Goal: Task Accomplishment & Management: Manage account settings

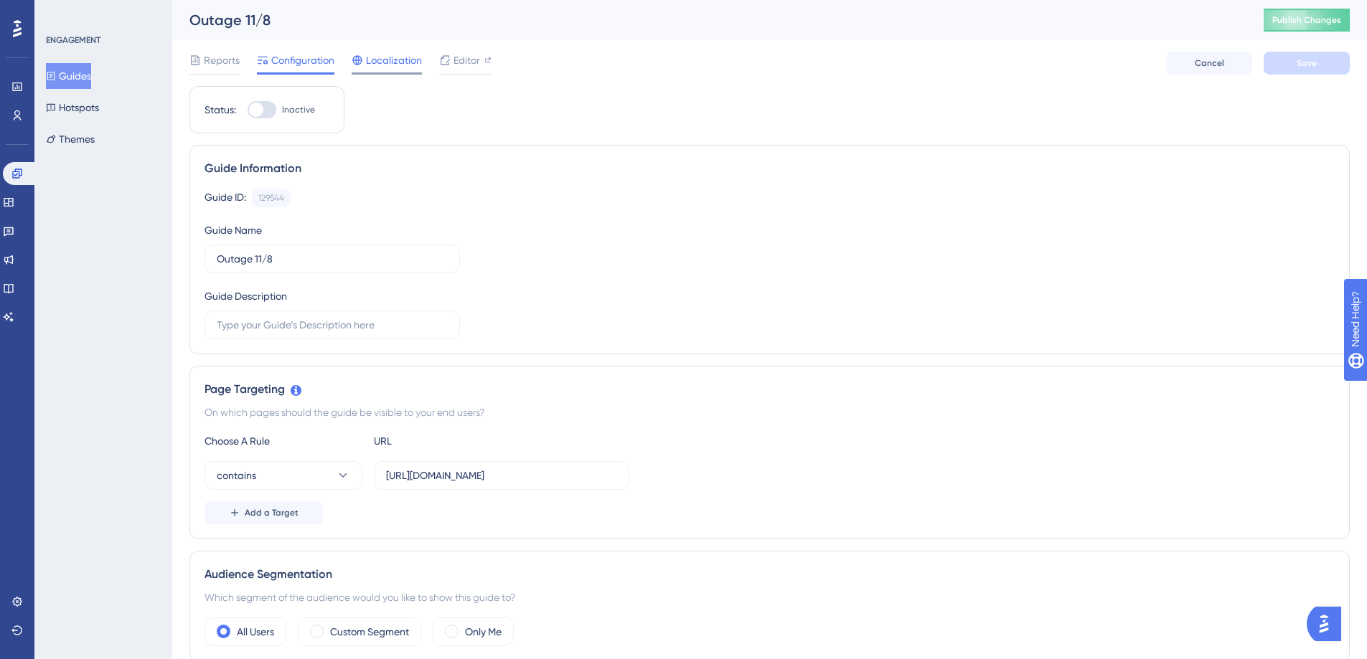
click at [382, 55] on span "Localization" at bounding box center [394, 60] width 56 height 17
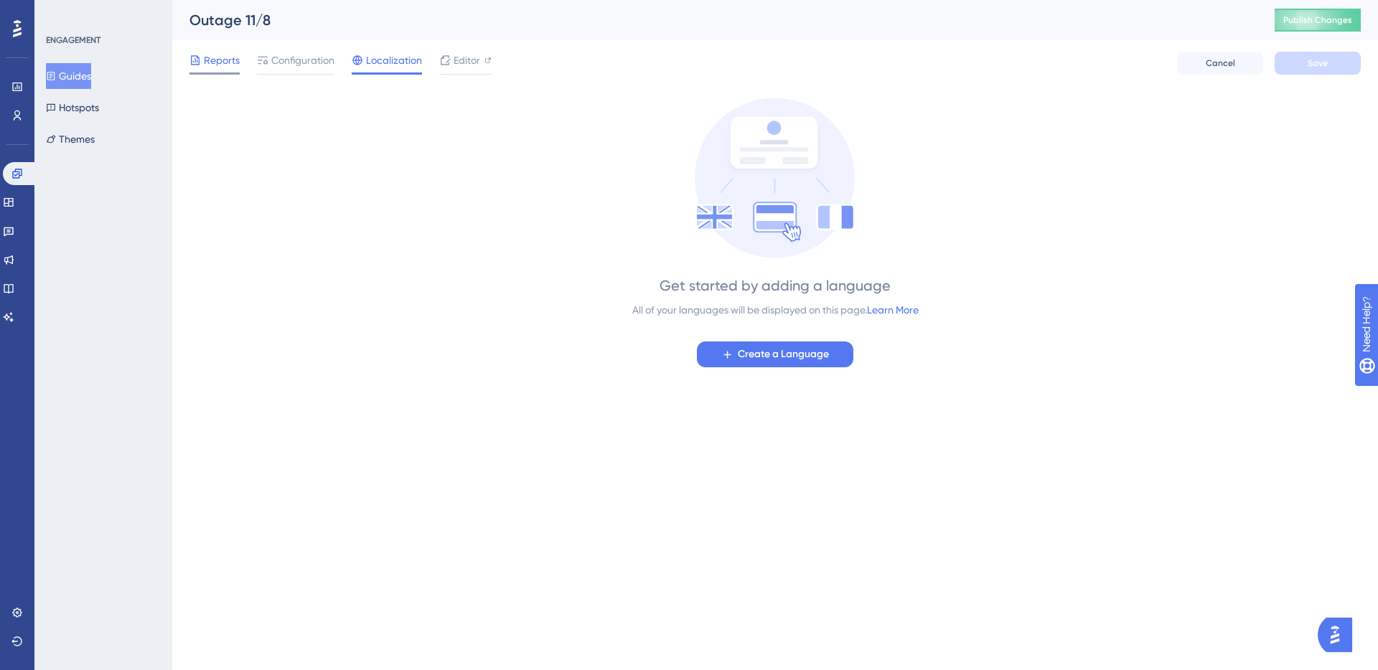
click at [223, 62] on span "Reports" at bounding box center [222, 60] width 36 height 17
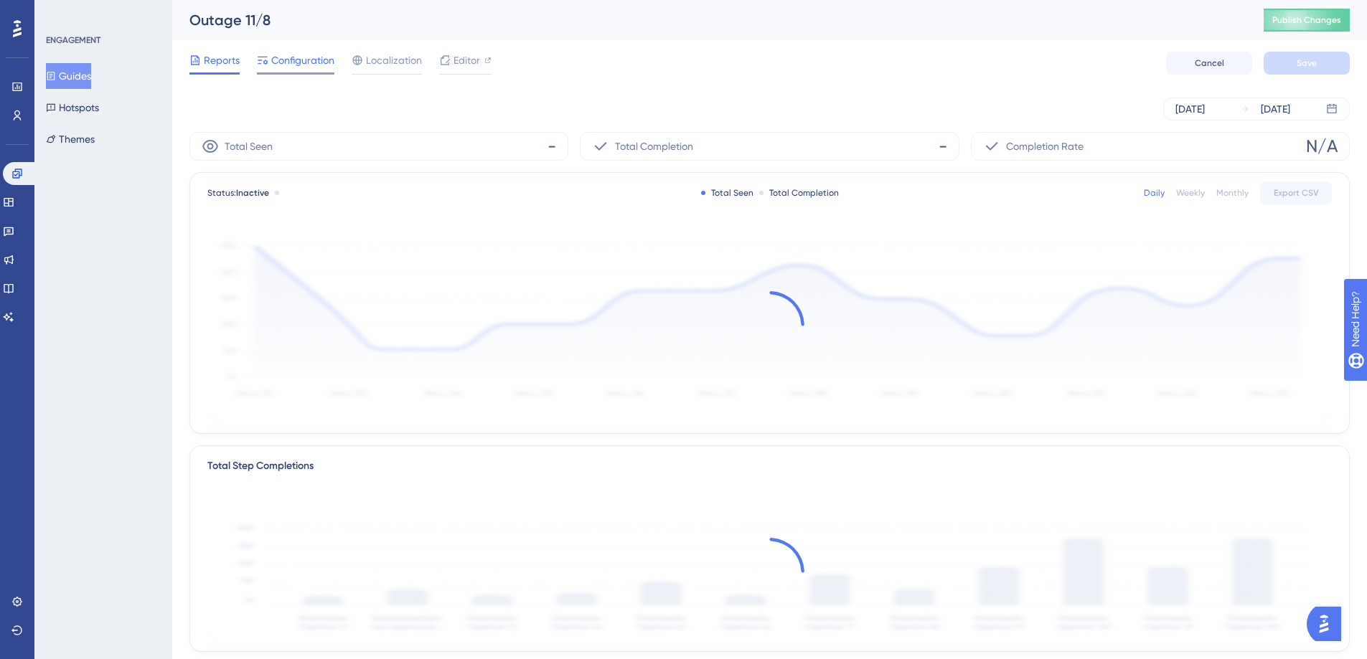
click at [317, 66] on span "Configuration" at bounding box center [302, 60] width 63 height 17
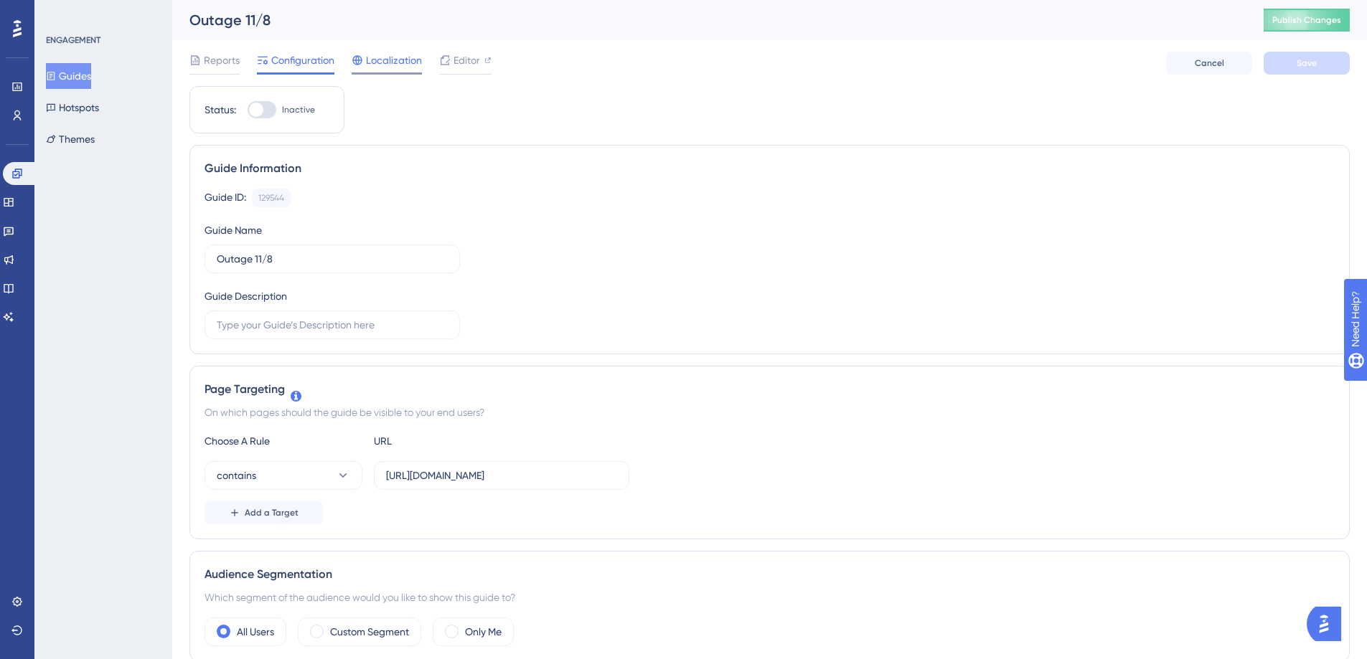
click at [409, 52] on span "Localization" at bounding box center [394, 60] width 56 height 17
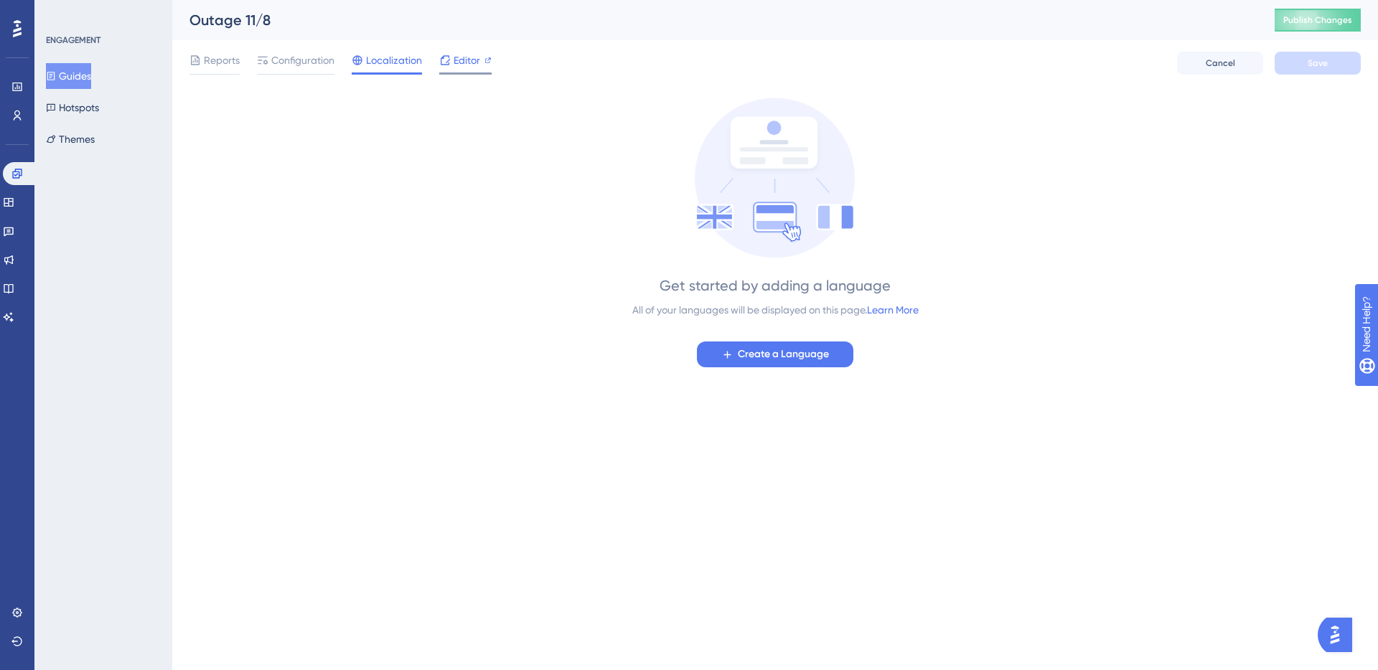
click at [475, 62] on span "Editor" at bounding box center [466, 60] width 27 height 17
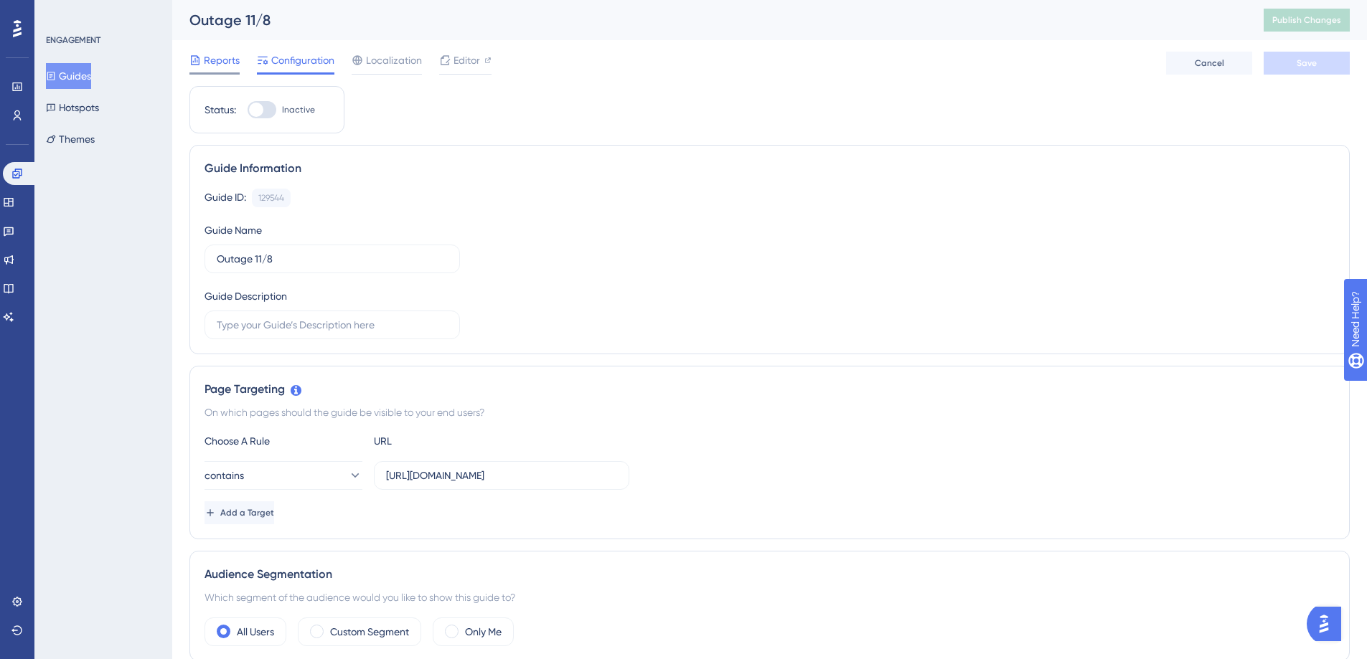
click at [209, 58] on span "Reports" at bounding box center [222, 60] width 36 height 17
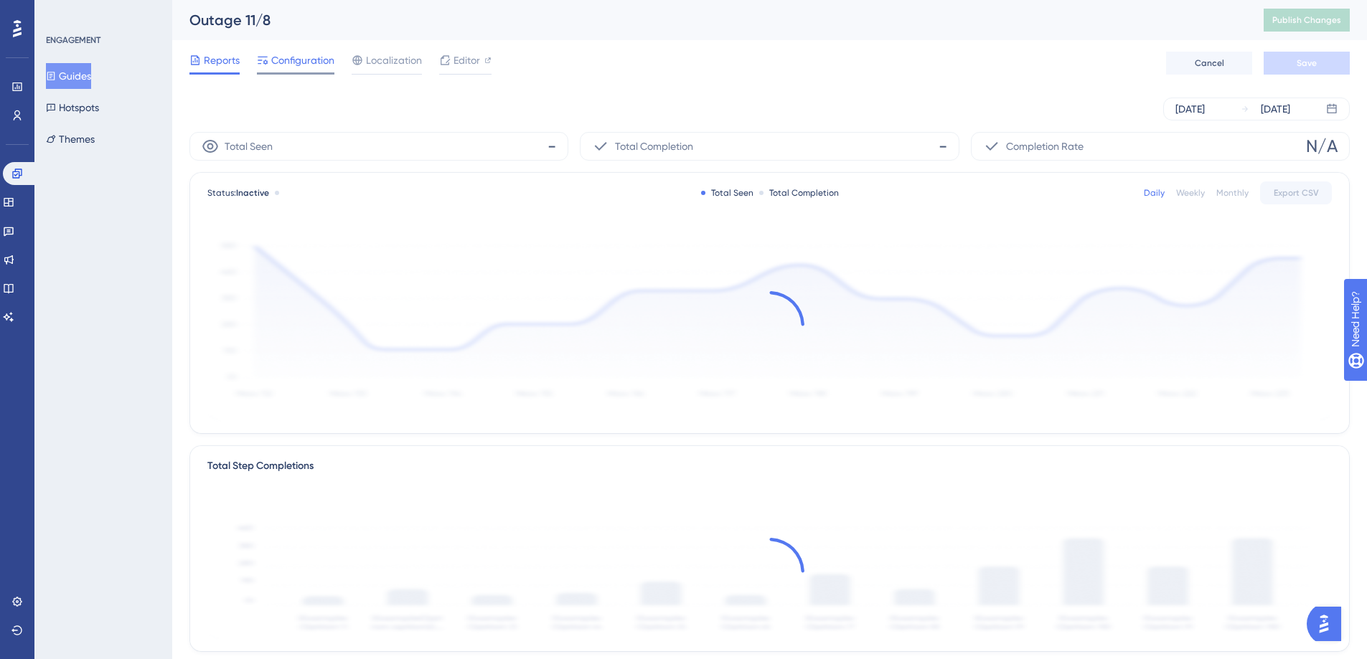
click at [286, 58] on span "Configuration" at bounding box center [302, 60] width 63 height 17
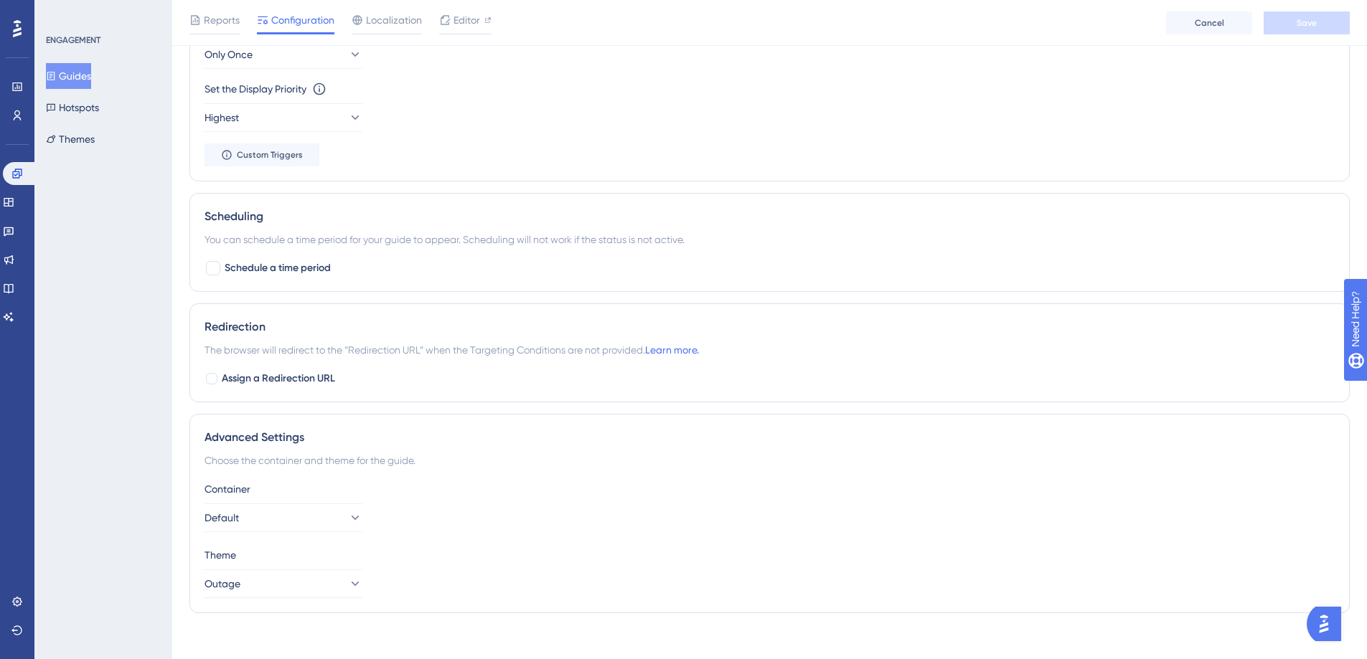
scroll to position [771, 0]
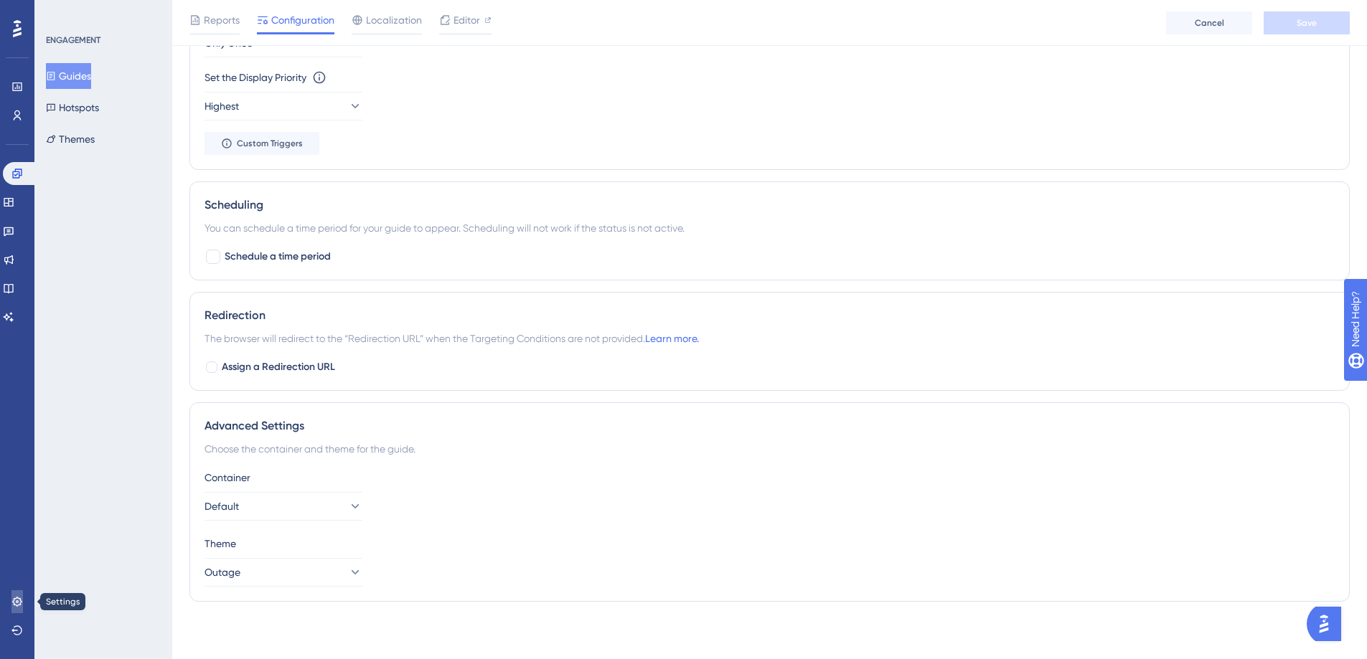
click at [14, 598] on icon at bounding box center [16, 601] width 9 height 9
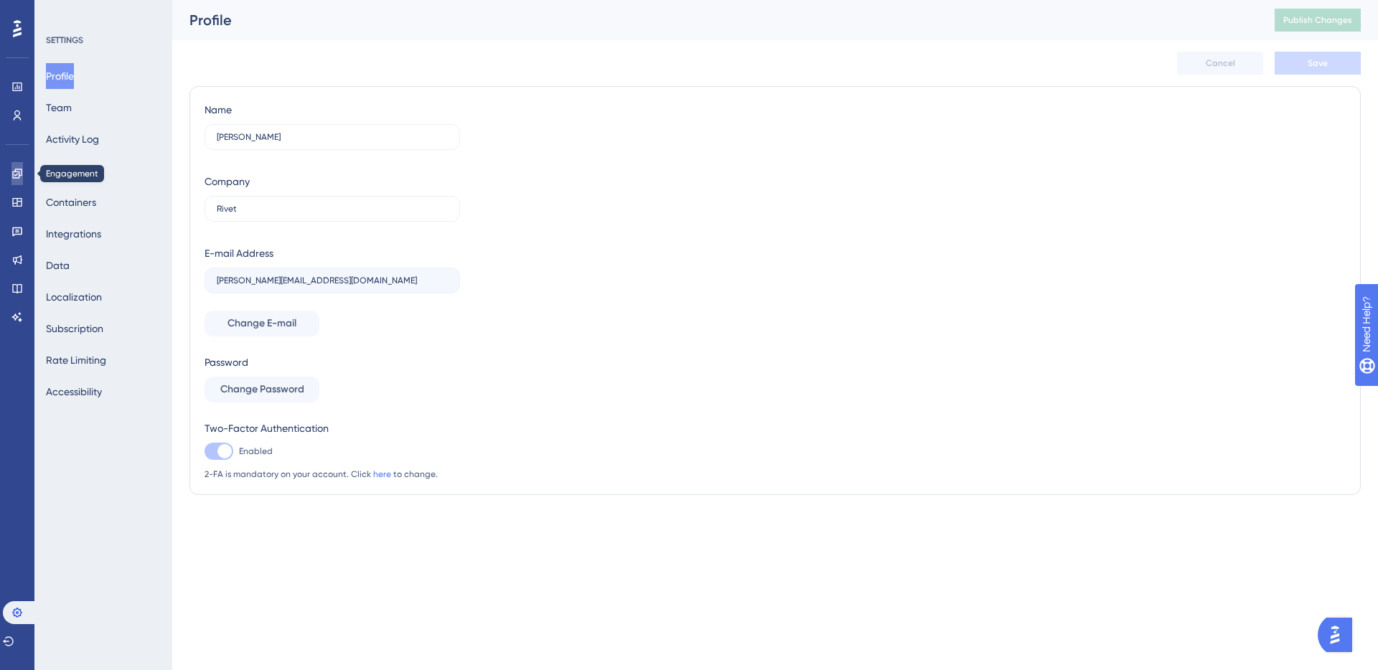
click at [11, 172] on link at bounding box center [16, 173] width 11 height 23
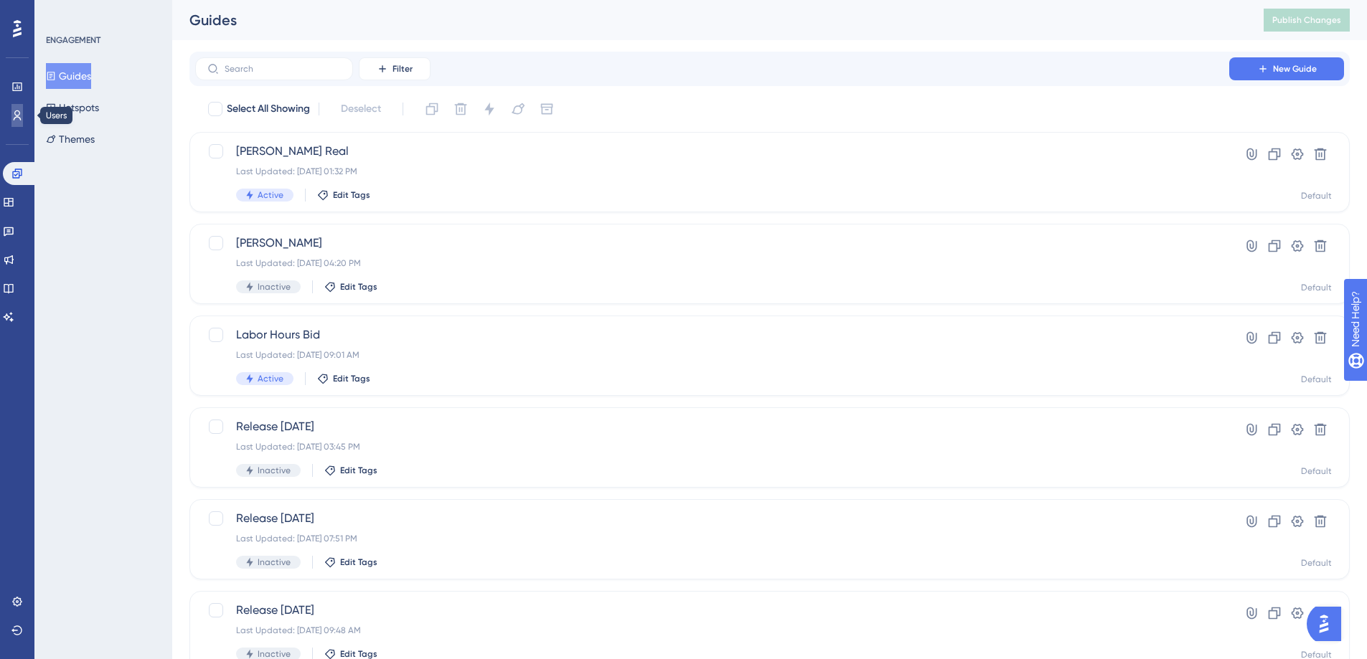
click at [13, 105] on link at bounding box center [16, 115] width 11 height 23
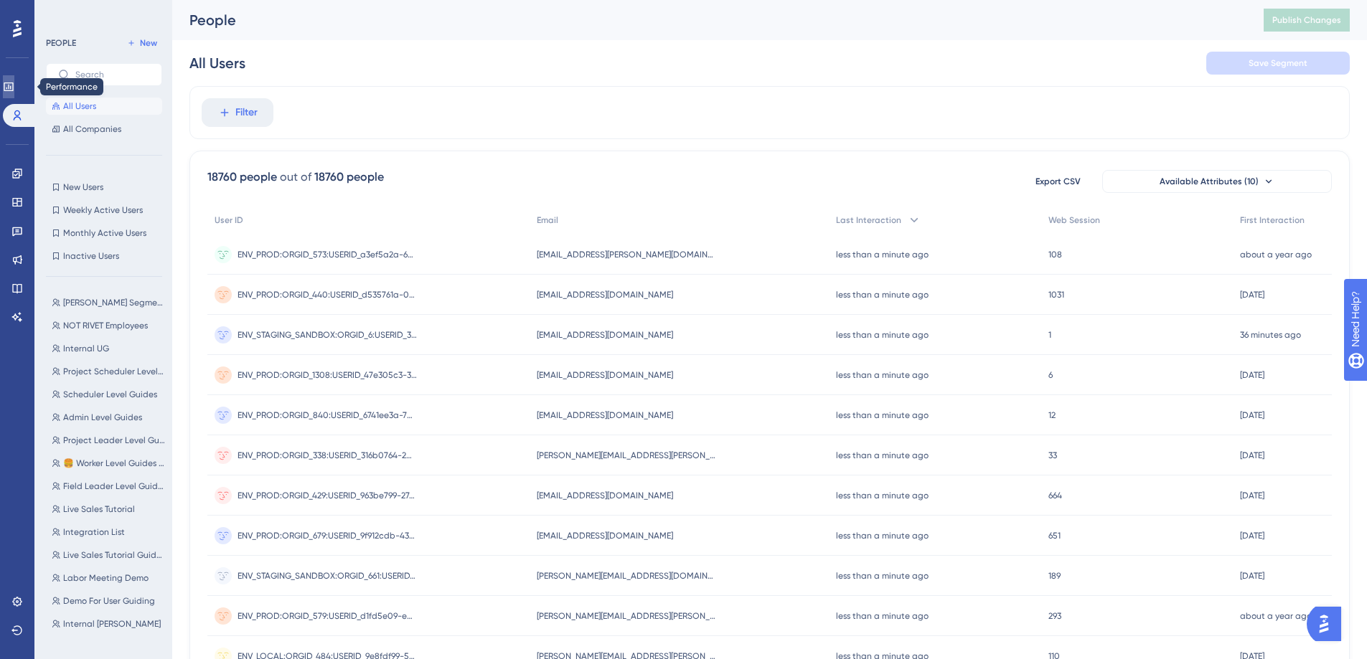
click at [14, 86] on icon at bounding box center [8, 86] width 11 height 11
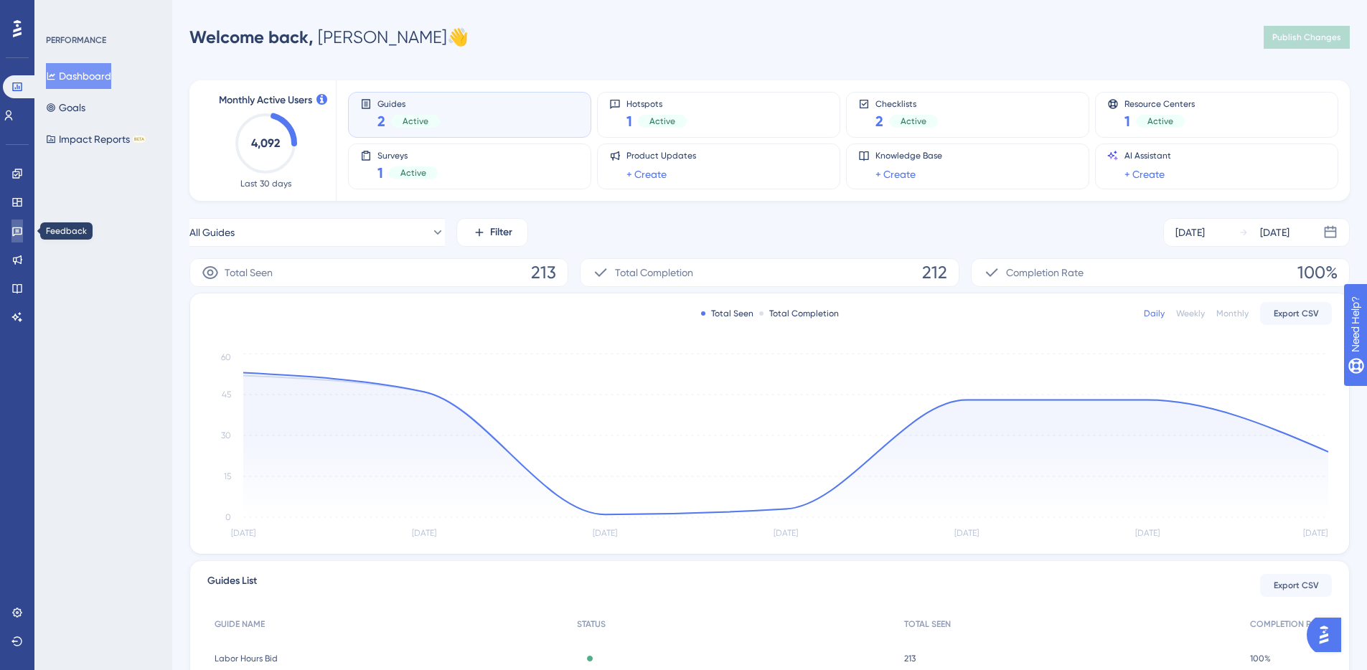
click at [19, 232] on icon at bounding box center [16, 230] width 11 height 11
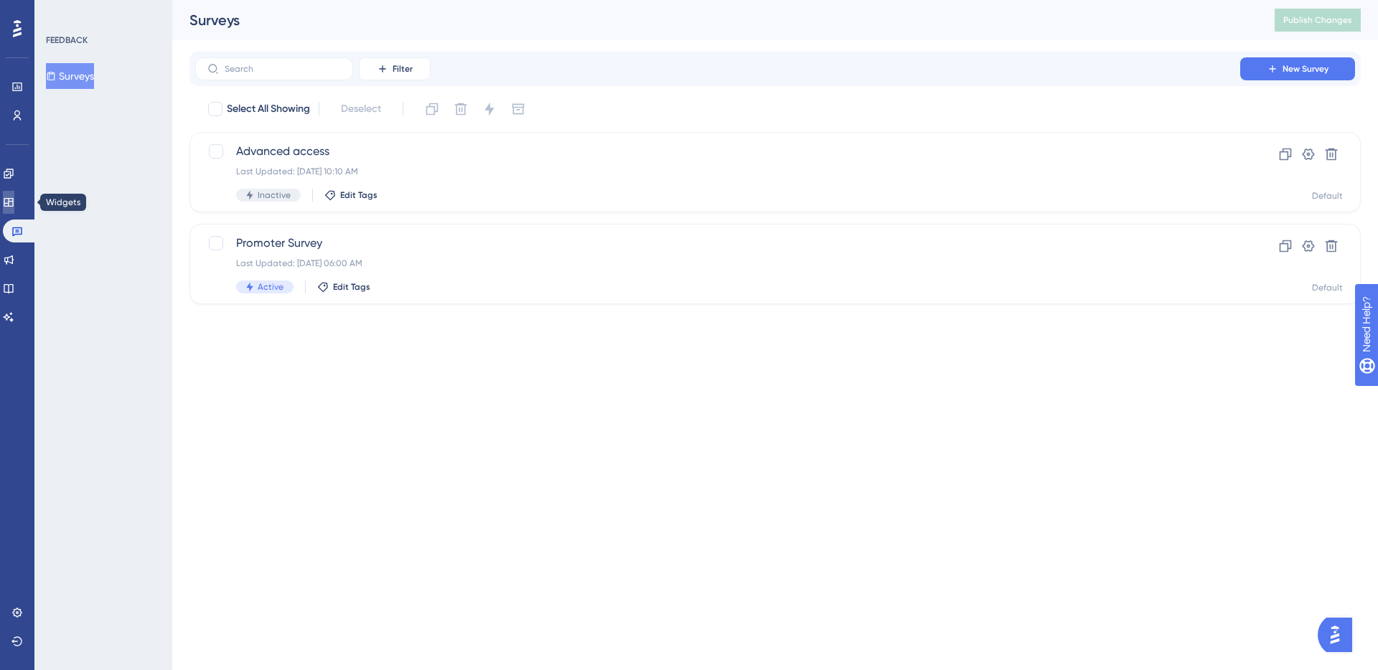
click at [14, 197] on icon at bounding box center [8, 202] width 11 height 11
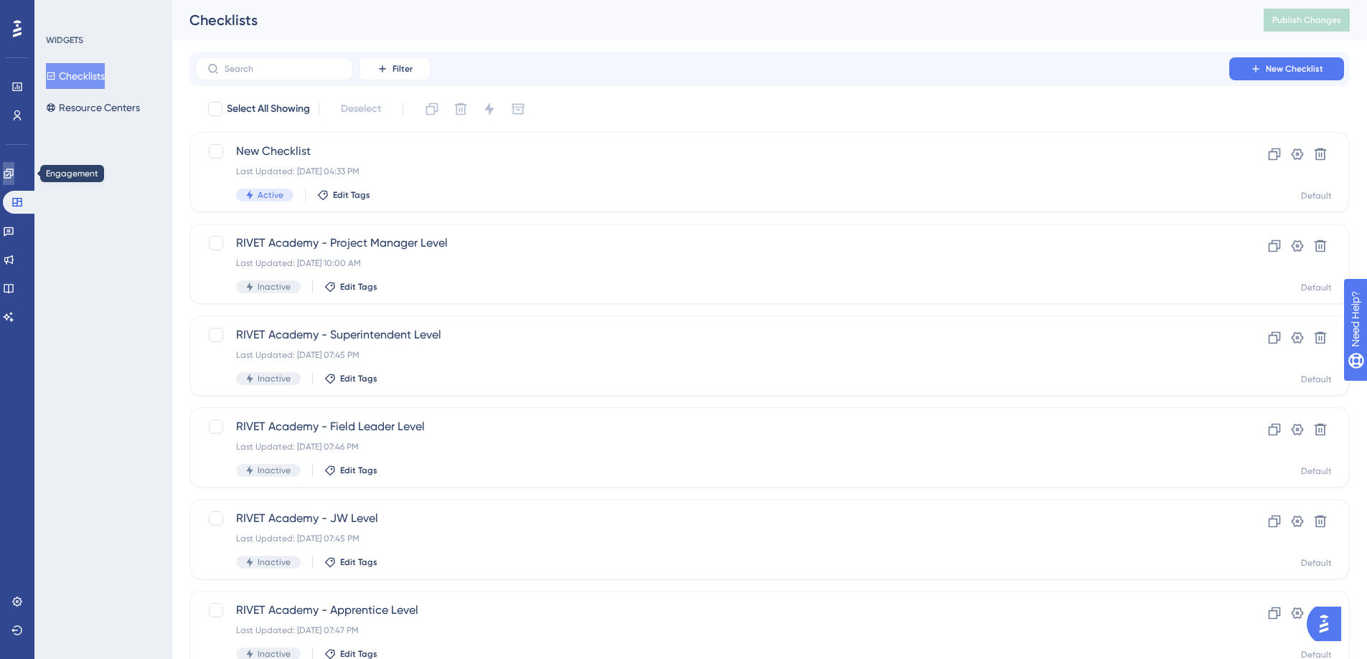
click at [13, 171] on icon at bounding box center [8, 173] width 9 height 9
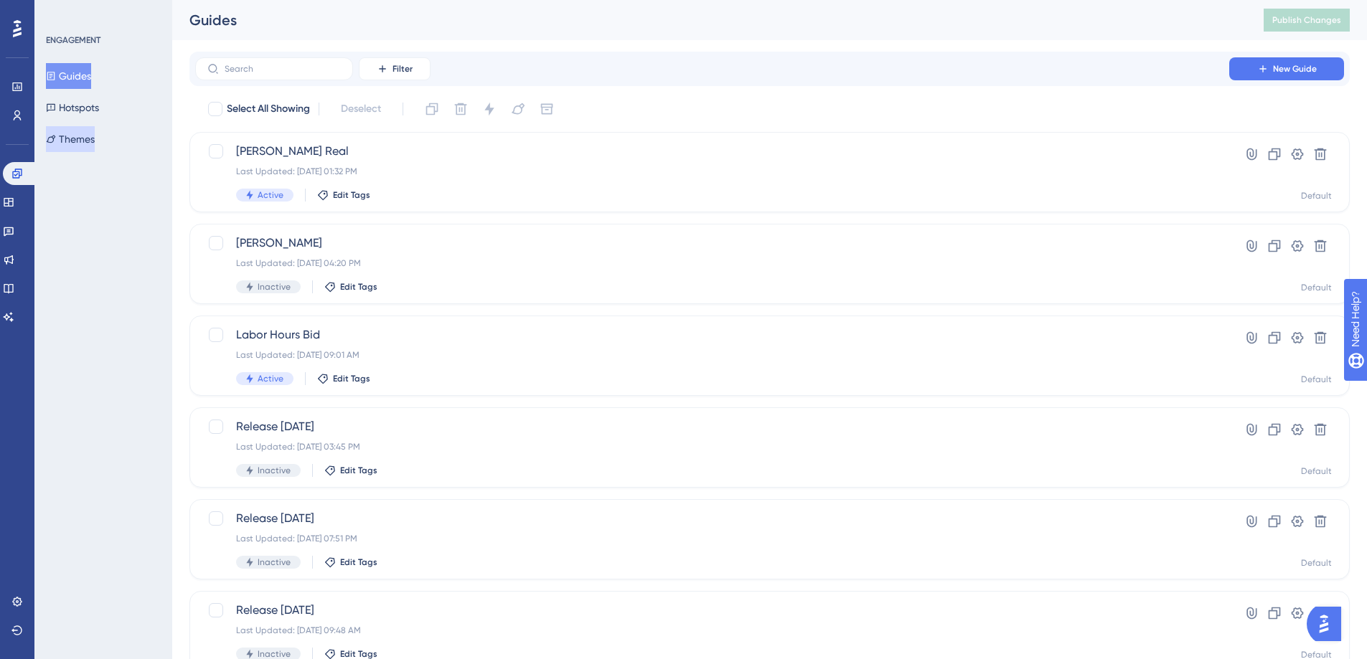
click at [95, 139] on button "Themes" at bounding box center [70, 139] width 49 height 26
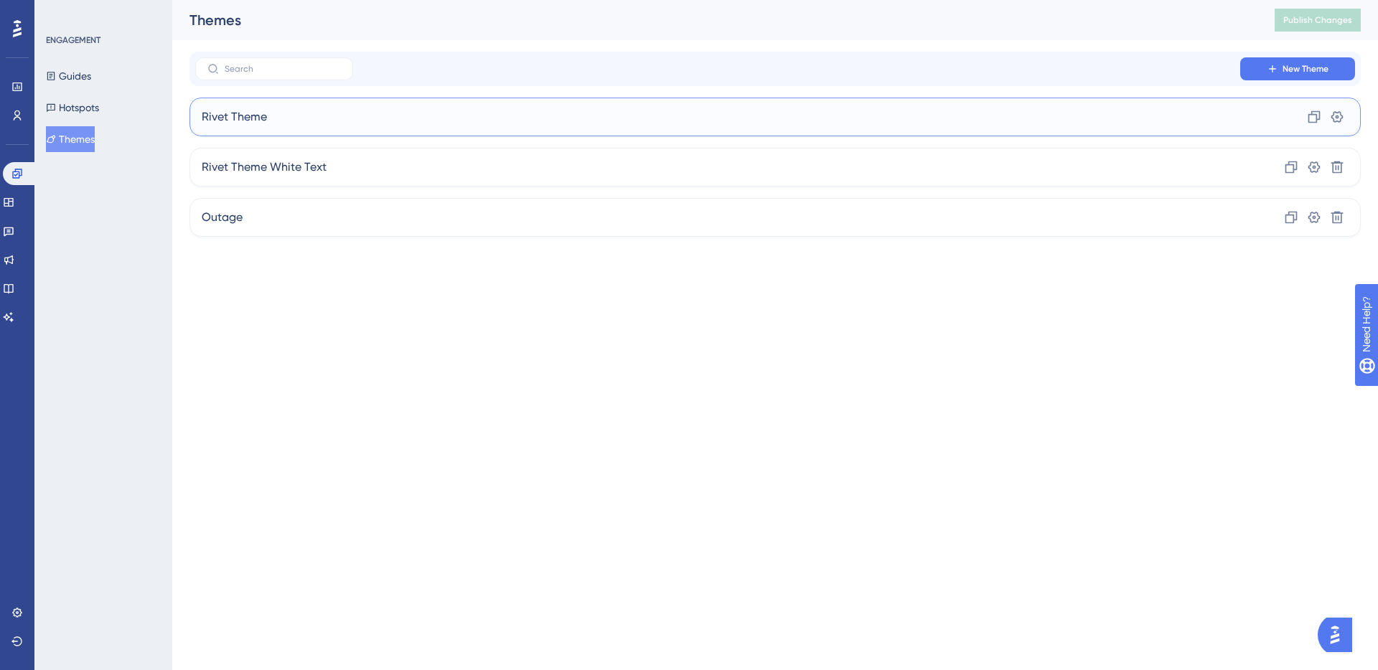
click at [321, 114] on div "Rivet Theme Clone Settings" at bounding box center [774, 117] width 1171 height 39
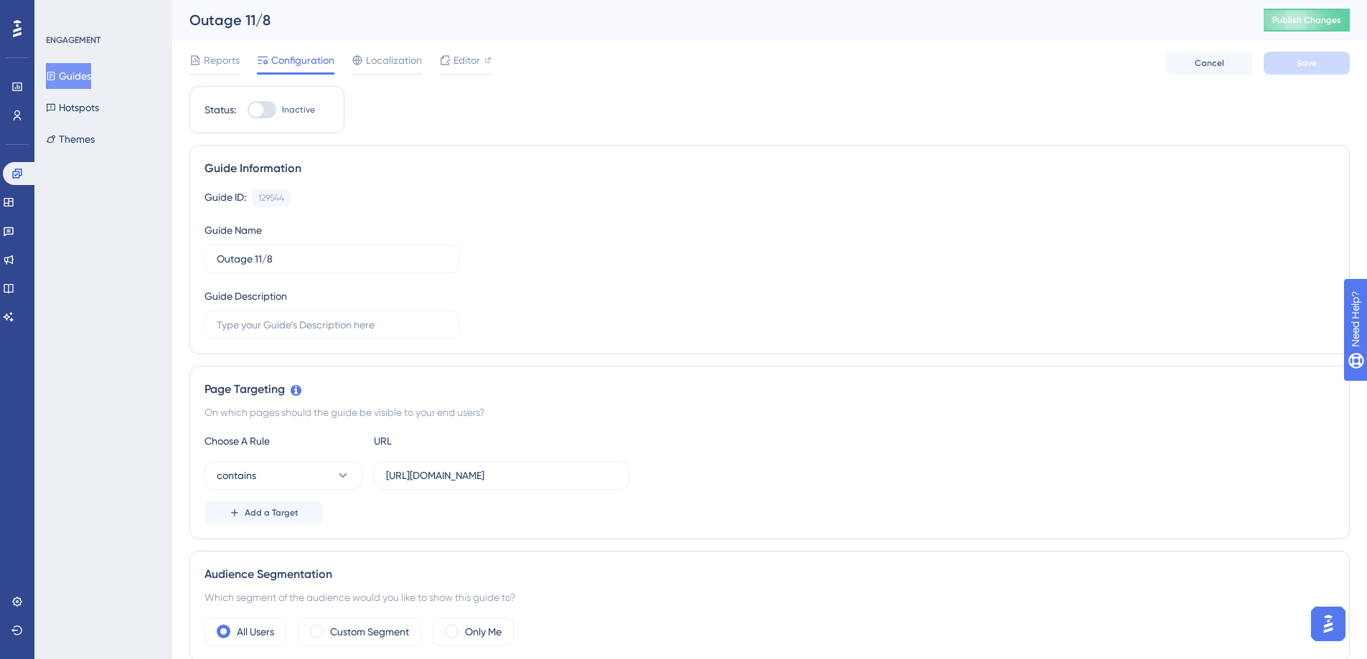
click at [260, 109] on div at bounding box center [256, 110] width 14 height 14
click at [248, 110] on input "Inactive" at bounding box center [247, 110] width 1 height 1
checkbox input "true"
click at [1320, 71] on button "Save" at bounding box center [1306, 63] width 86 height 23
click at [1319, 23] on span "Publish Changes" at bounding box center [1306, 19] width 69 height 11
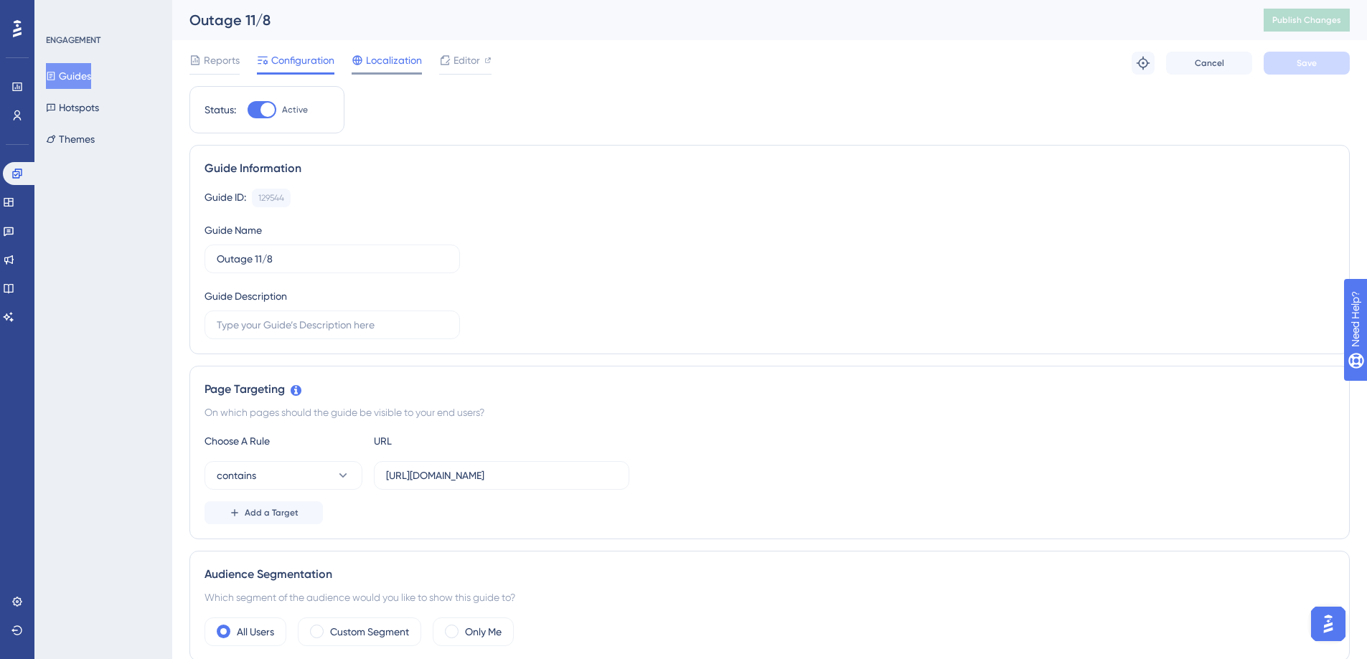
click at [393, 61] on span "Localization" at bounding box center [394, 60] width 56 height 17
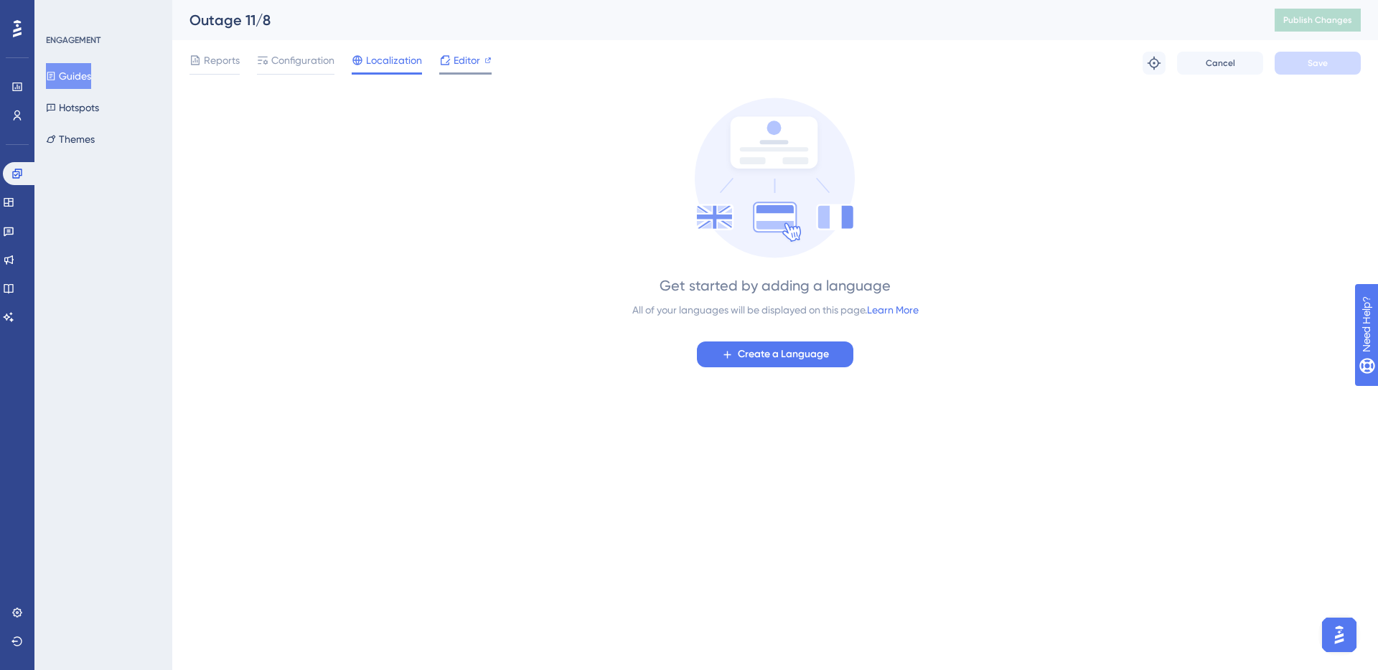
click at [458, 57] on span "Editor" at bounding box center [466, 60] width 27 height 17
